Goal: Feedback & Contribution: Leave review/rating

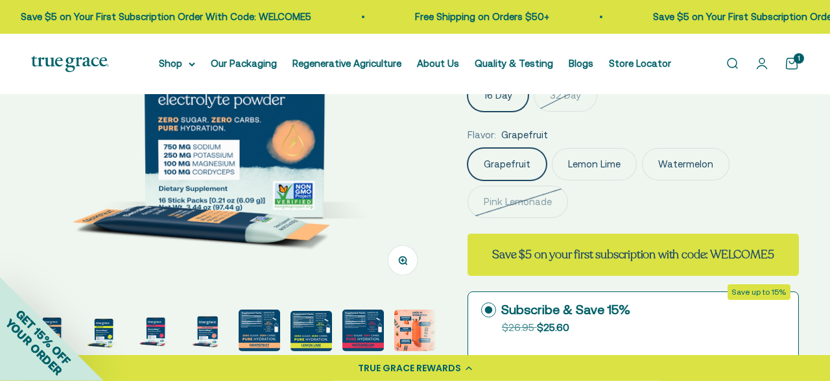
scroll to position [233, 0]
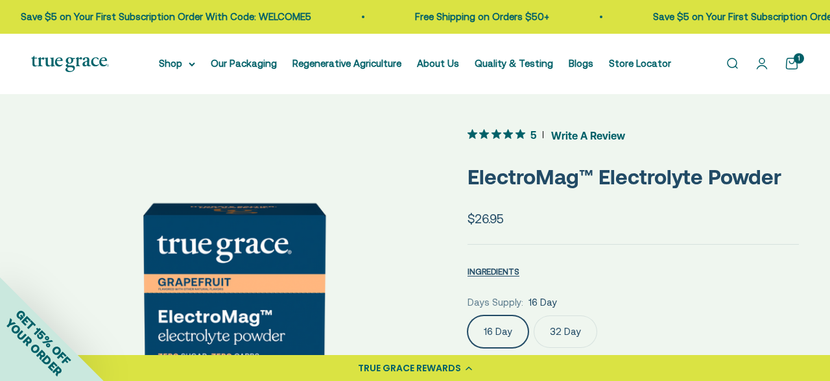
click at [569, 138] on span "Write A Review" at bounding box center [588, 134] width 74 height 19
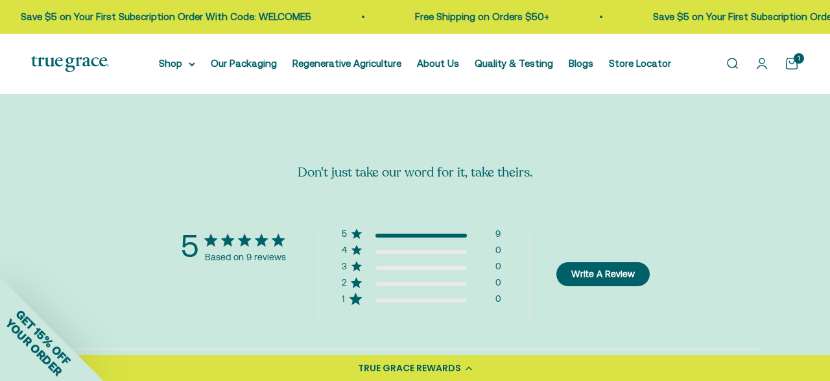
scroll to position [2485, 0]
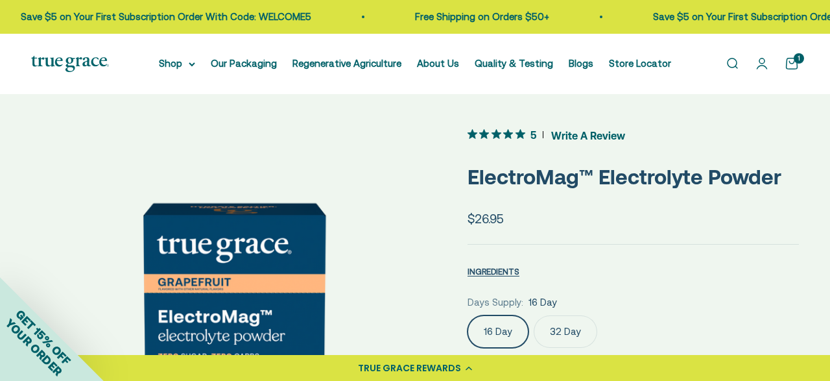
click at [571, 134] on span "Write A Review" at bounding box center [588, 134] width 74 height 19
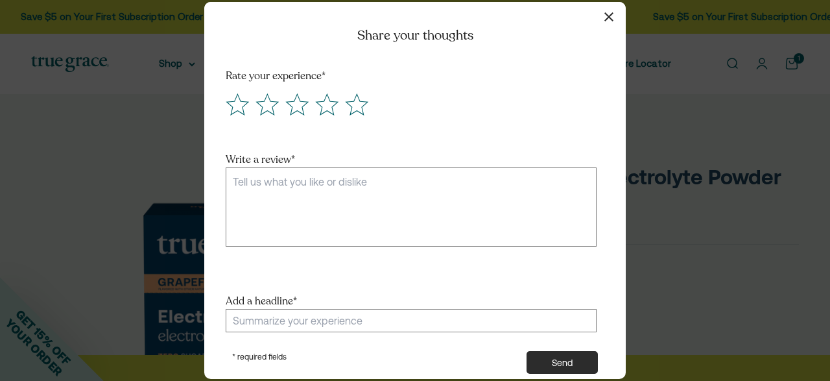
click at [608, 14] on icon "button" at bounding box center [609, 16] width 9 height 9
